Goal: Task Accomplishment & Management: Use online tool/utility

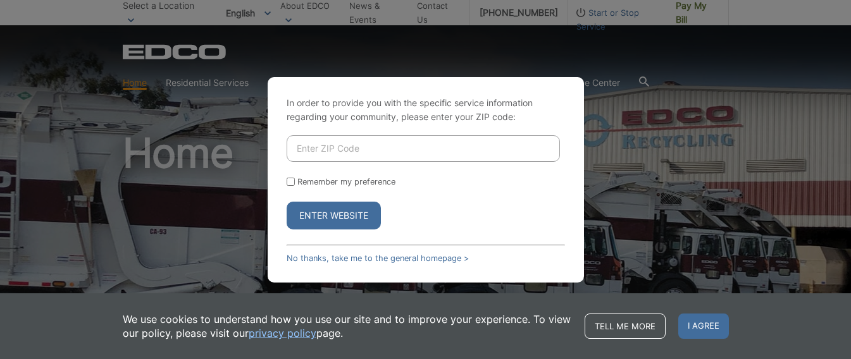
click at [352, 151] on input "Enter ZIP Code" at bounding box center [423, 148] width 273 height 27
type input "92020"
click at [299, 181] on label "Remember my preference" at bounding box center [346, 181] width 98 height 9
click at [295, 181] on input "Remember my preference" at bounding box center [291, 182] width 8 height 8
checkbox input "true"
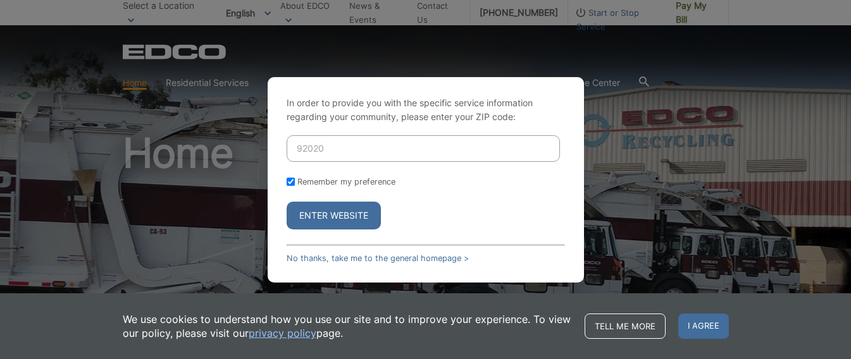
click at [336, 223] on button "Enter Website" at bounding box center [334, 216] width 94 height 28
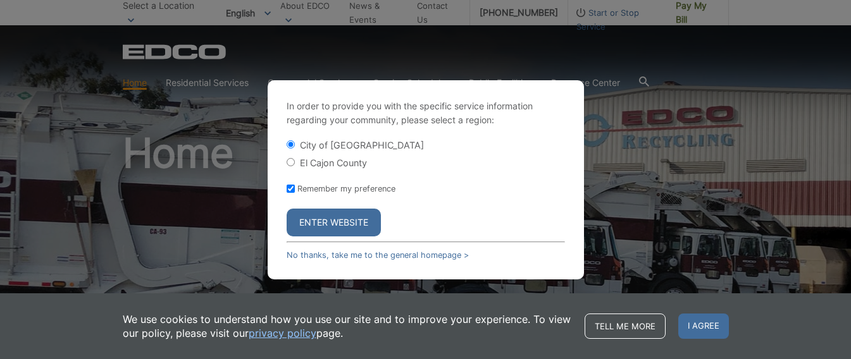
click at [292, 161] on input "El Cajon County" at bounding box center [291, 162] width 8 height 8
radio input "true"
click at [340, 223] on button "Enter Website" at bounding box center [334, 223] width 94 height 28
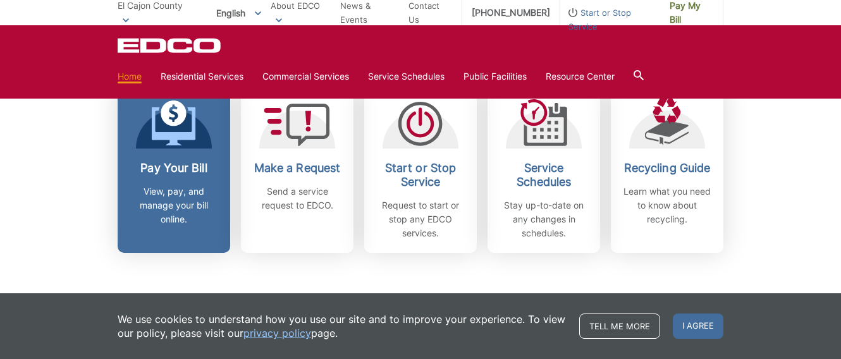
scroll to position [379, 0]
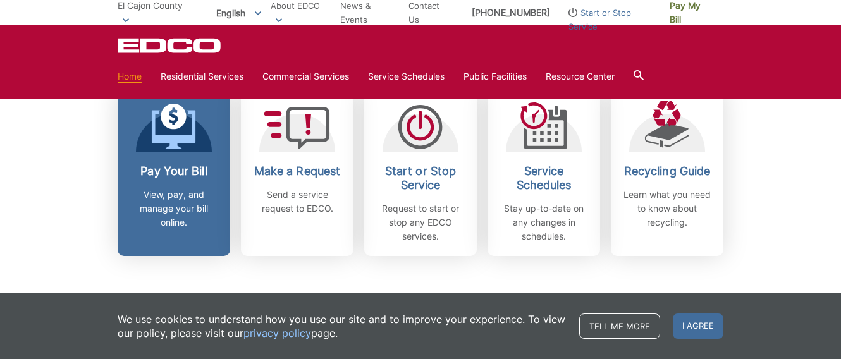
click at [182, 190] on p "View, pay, and manage your bill online." at bounding box center [174, 209] width 94 height 42
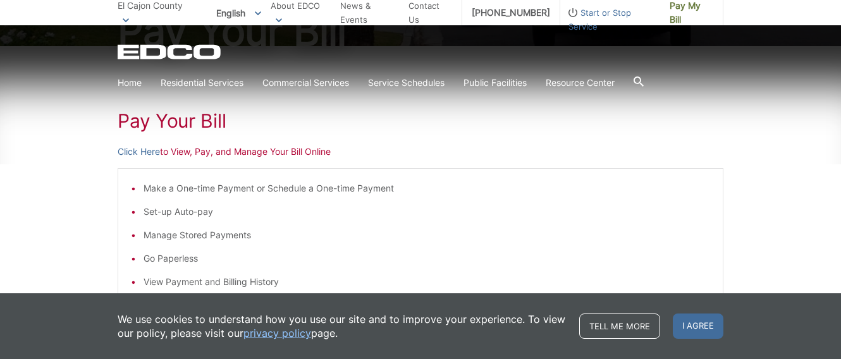
scroll to position [190, 0]
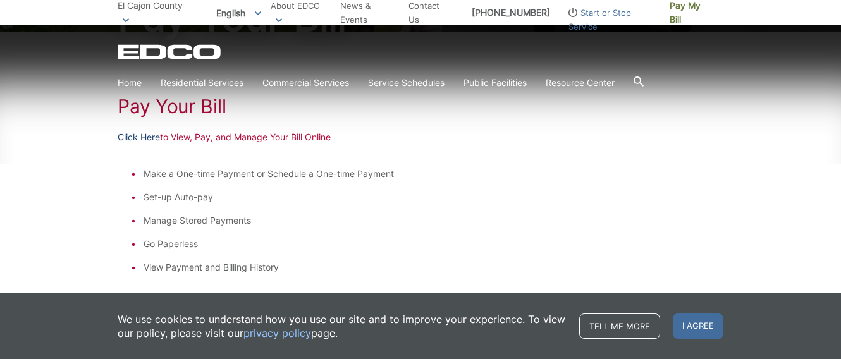
click at [141, 135] on link "Click Here" at bounding box center [139, 137] width 42 height 14
